Goal: Information Seeking & Learning: Learn about a topic

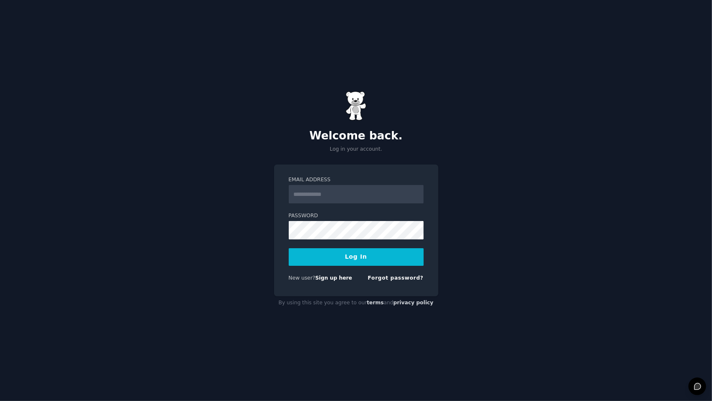
type input "**********"
click at [355, 254] on button "Log In" at bounding box center [356, 257] width 135 height 18
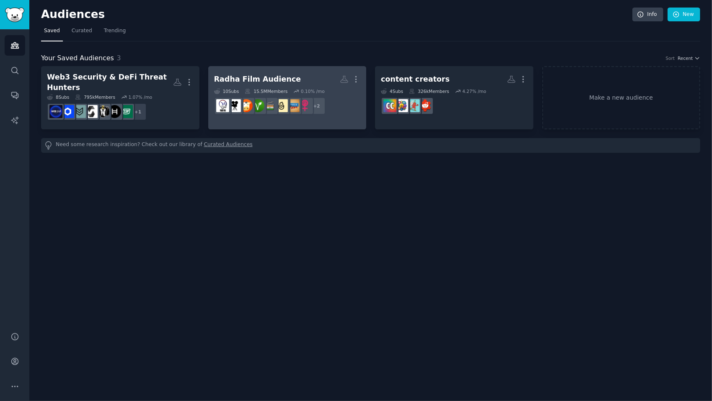
click at [317, 77] on h2 "Radha Film Audience More" at bounding box center [287, 79] width 147 height 15
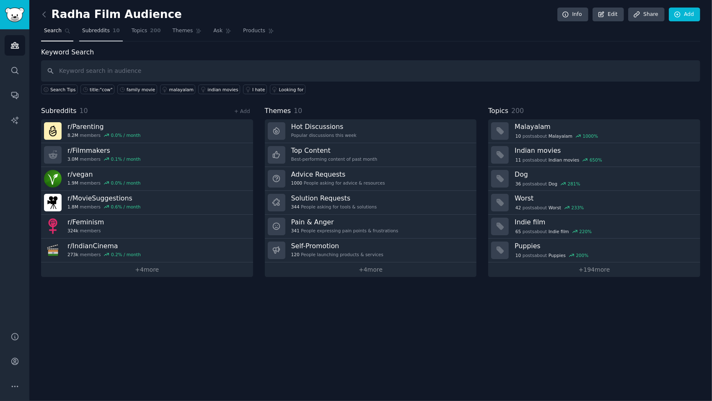
click at [97, 30] on span "Subreddits" at bounding box center [96, 31] width 28 height 8
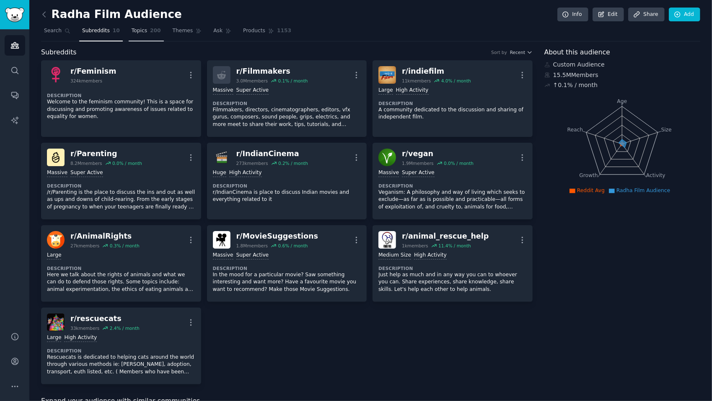
click at [132, 27] on span "Topics" at bounding box center [139, 31] width 15 height 8
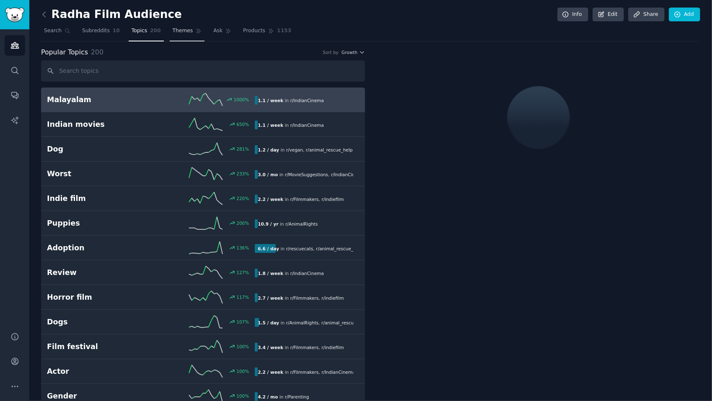
click at [183, 29] on link "Themes" at bounding box center [187, 32] width 35 height 17
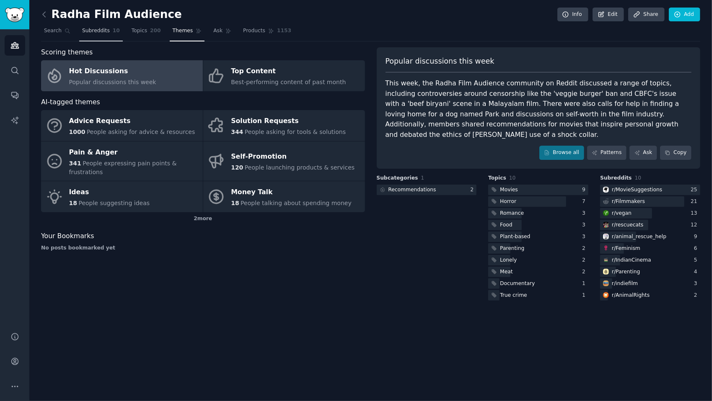
drag, startPoint x: 138, startPoint y: 27, endPoint x: 88, endPoint y: 29, distance: 50.3
click at [138, 27] on span "Topics" at bounding box center [139, 31] width 15 height 8
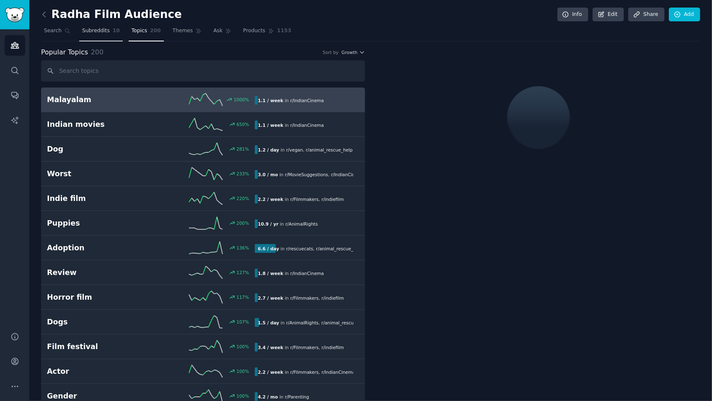
click at [88, 29] on span "Subreddits" at bounding box center [96, 31] width 28 height 8
